Goal: Obtain resource: Obtain resource

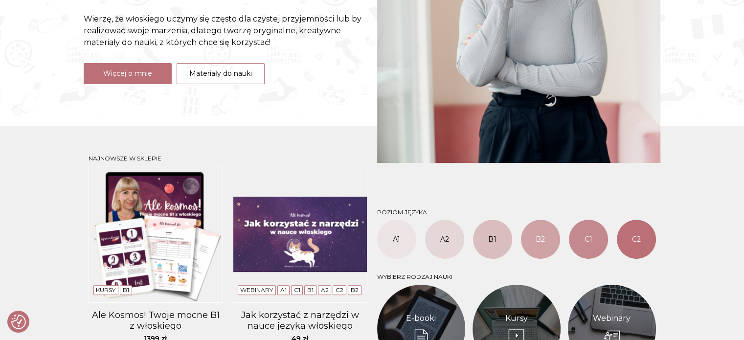
scroll to position [245, 0]
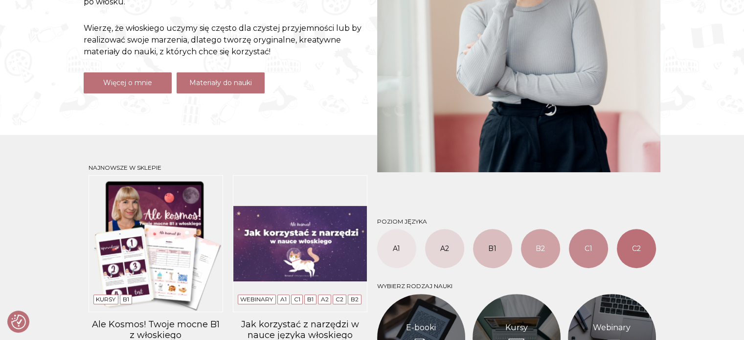
click at [225, 74] on link "Materiały do nauki" at bounding box center [221, 82] width 88 height 21
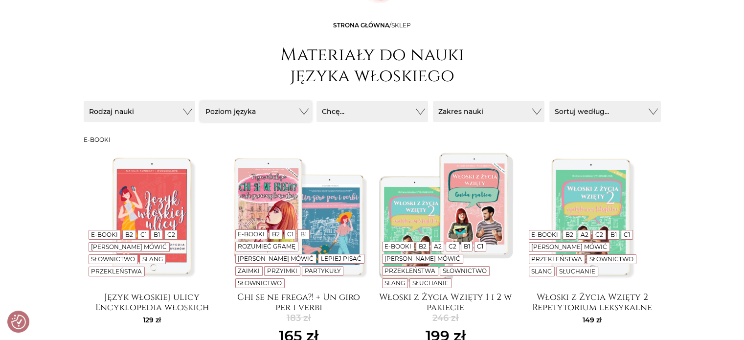
click at [227, 114] on button "Poziom języka" at bounding box center [256, 111] width 112 height 21
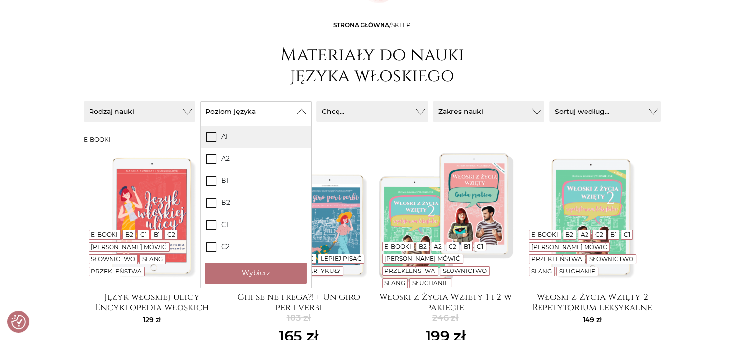
click at [203, 137] on label "A1" at bounding box center [256, 137] width 111 height 22
click at [0, 0] on input "A1" at bounding box center [0, 0] width 0 height 0
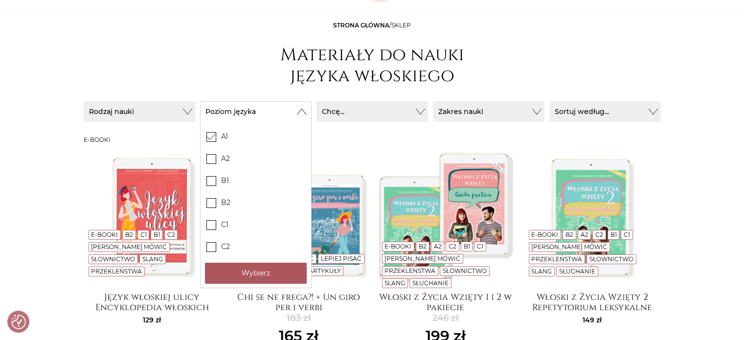
click at [255, 273] on button "Wybierz" at bounding box center [256, 273] width 102 height 21
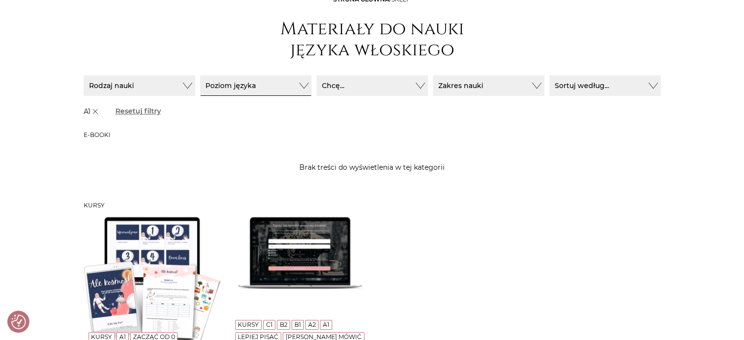
scroll to position [98, 0]
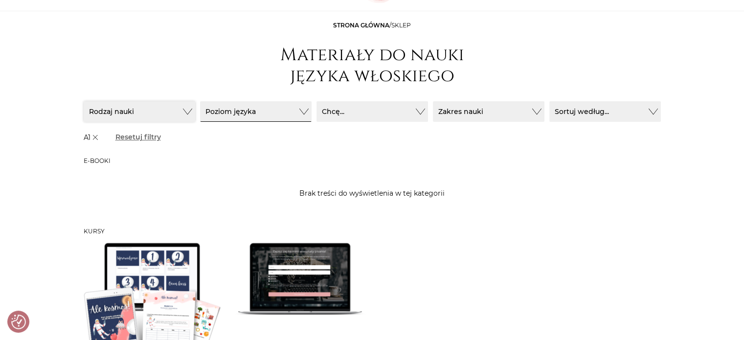
click at [155, 107] on button "Rodzaj nauki" at bounding box center [140, 111] width 112 height 21
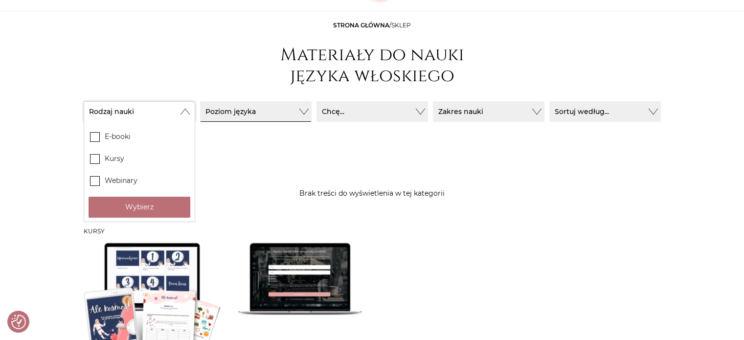
click at [155, 107] on button "Rodzaj nauki" at bounding box center [140, 111] width 112 height 21
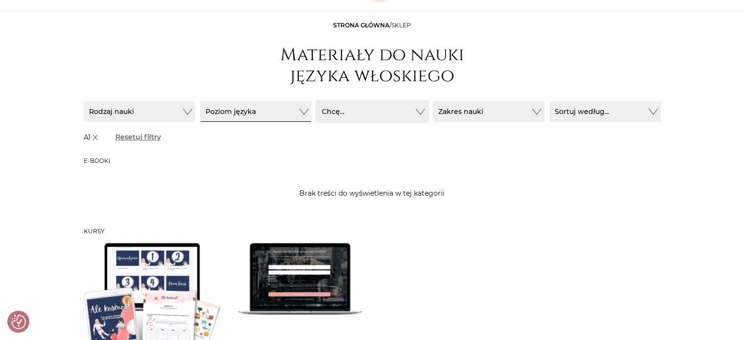
click at [333, 102] on button "Chcę..." at bounding box center [373, 111] width 112 height 21
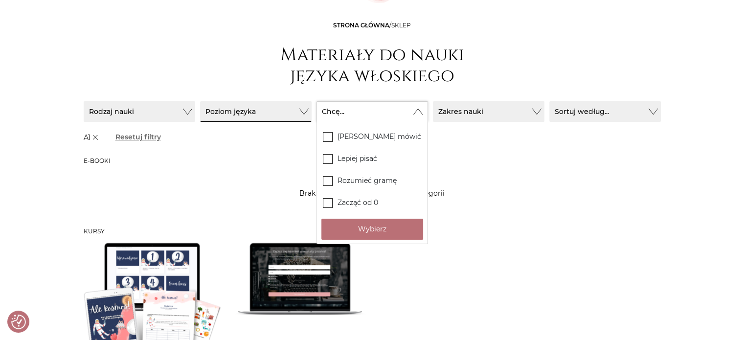
click at [333, 102] on button "Chcę..." at bounding box center [373, 111] width 112 height 21
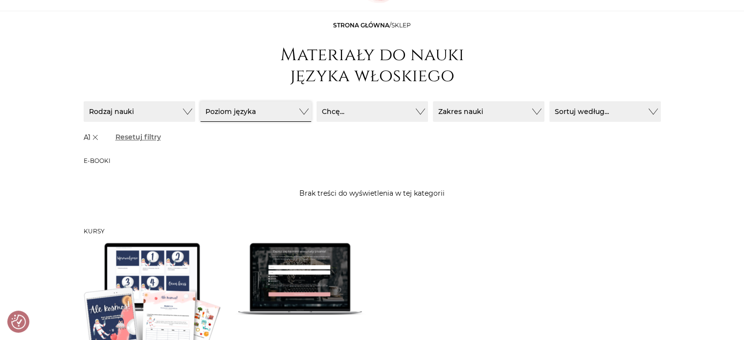
click at [273, 109] on button "Poziom języka" at bounding box center [256, 111] width 112 height 21
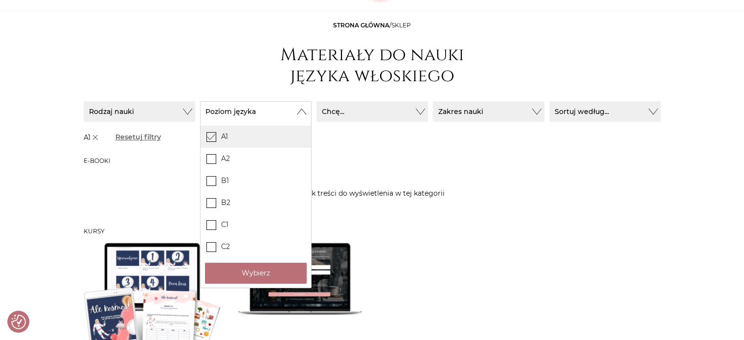
click at [214, 138] on icon at bounding box center [211, 136] width 8 height 8
click at [0, 0] on input "A1" at bounding box center [0, 0] width 0 height 0
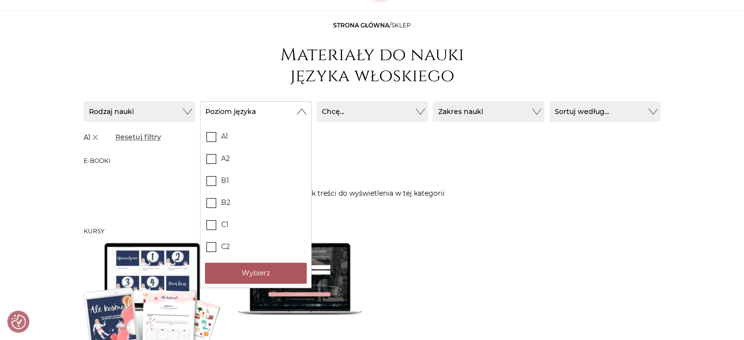
click at [279, 274] on button "Wybierz" at bounding box center [256, 273] width 102 height 21
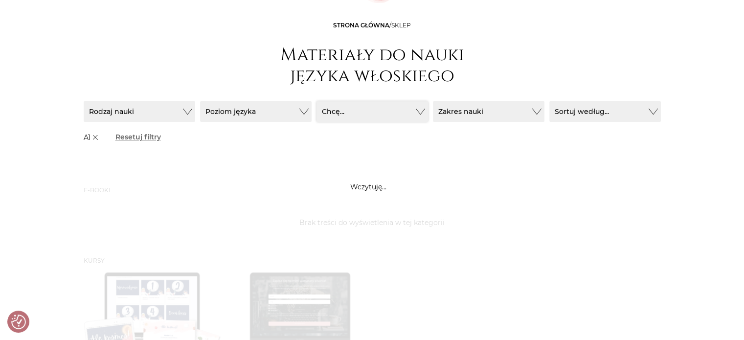
click at [383, 108] on button "Chcę..." at bounding box center [373, 111] width 112 height 21
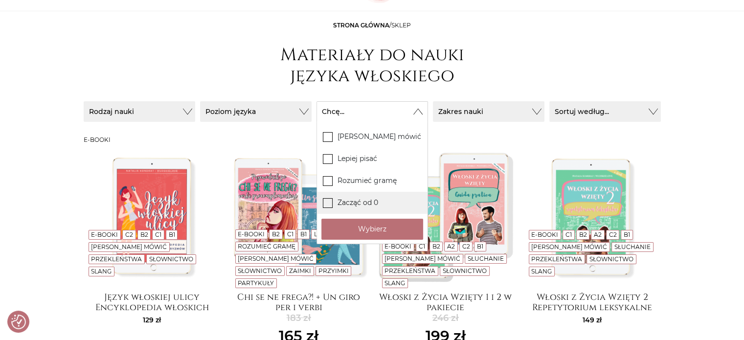
click at [335, 204] on label "Zacząć od 0" at bounding box center [372, 203] width 111 height 22
click at [0, 0] on input "Zacząć od 0" at bounding box center [0, 0] width 0 height 0
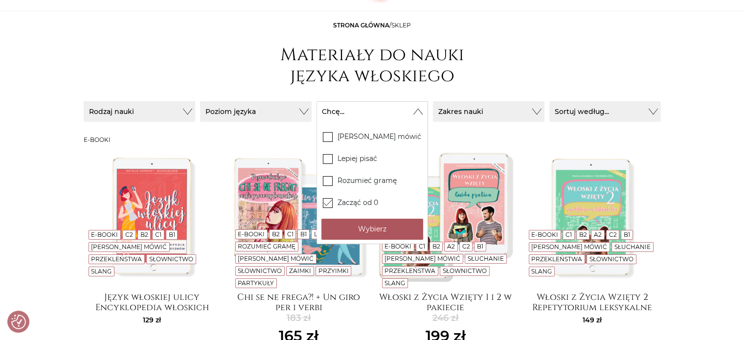
click at [339, 225] on button "Wybierz" at bounding box center [372, 229] width 102 height 21
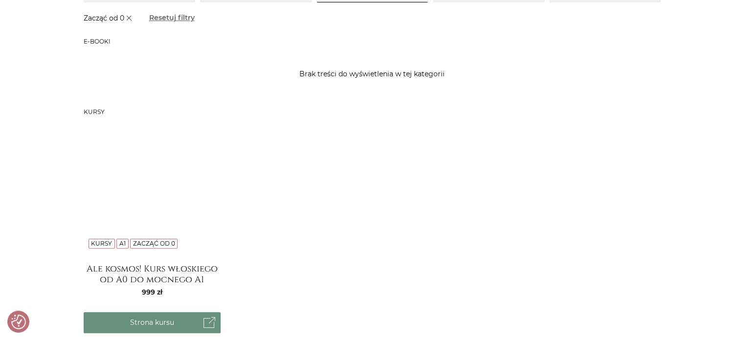
scroll to position [245, 0]
